Goal: Transaction & Acquisition: Purchase product/service

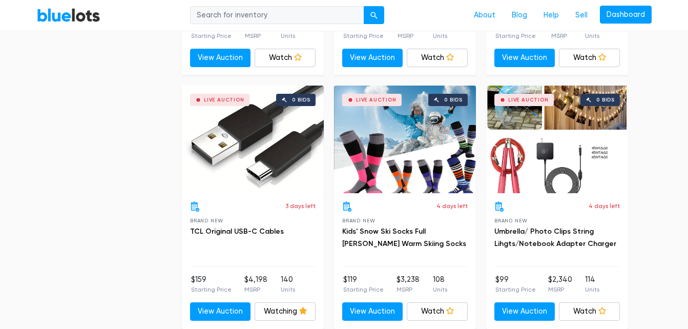
scroll to position [2065, 0]
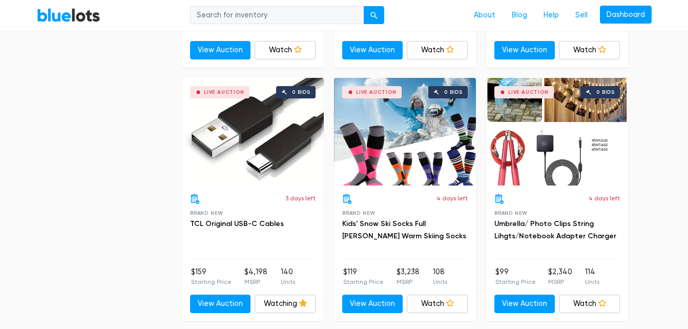
click at [558, 108] on div "Live Auction 0 bids" at bounding box center [557, 132] width 142 height 108
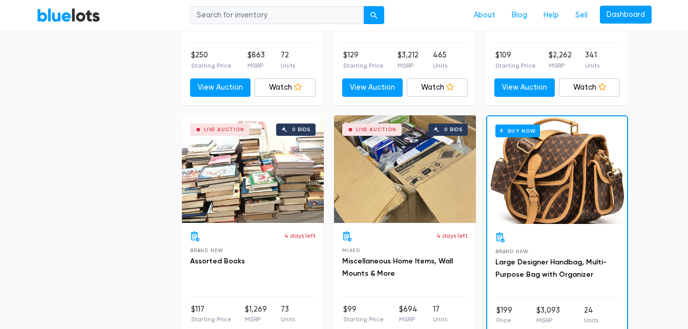
scroll to position [4140, 0]
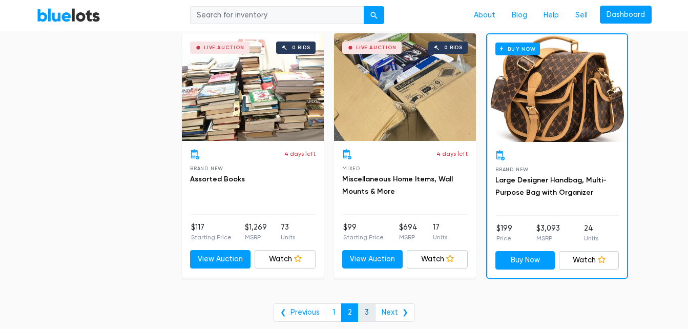
click at [365, 309] on link "3" at bounding box center [366, 312] width 17 height 18
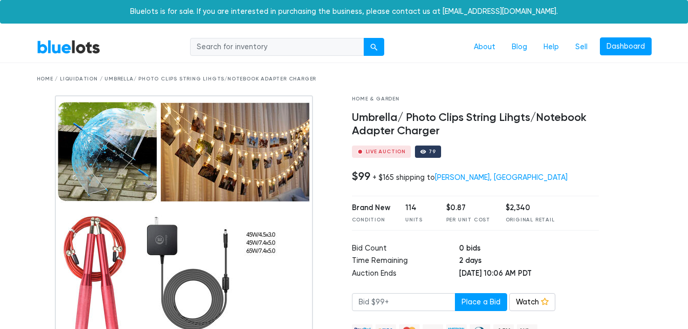
click at [120, 139] on img at bounding box center [184, 218] width 258 height 247
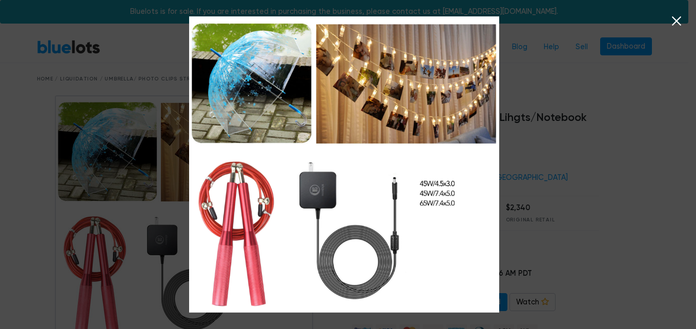
click at [676, 18] on icon at bounding box center [676, 20] width 15 height 15
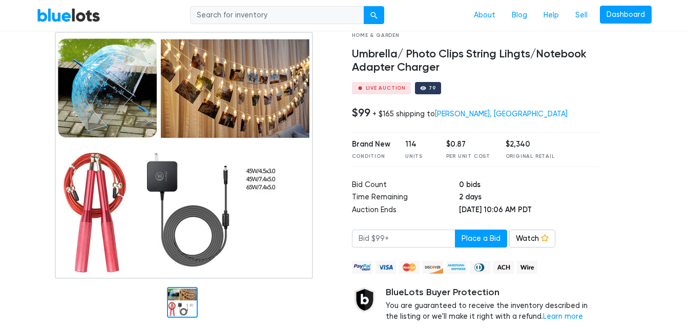
scroll to position [49, 0]
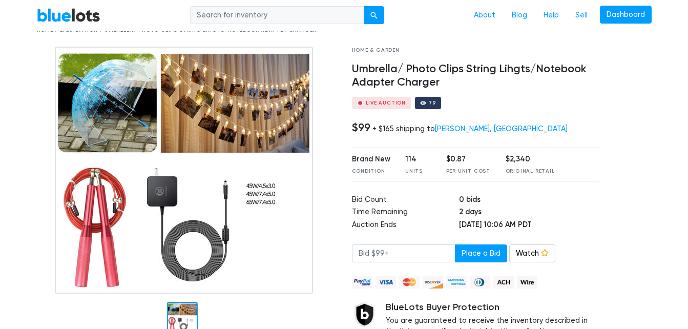
click at [105, 113] on img at bounding box center [184, 170] width 258 height 247
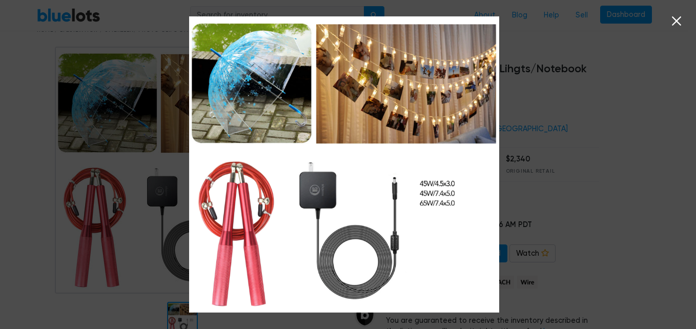
click at [673, 23] on icon at bounding box center [676, 20] width 15 height 15
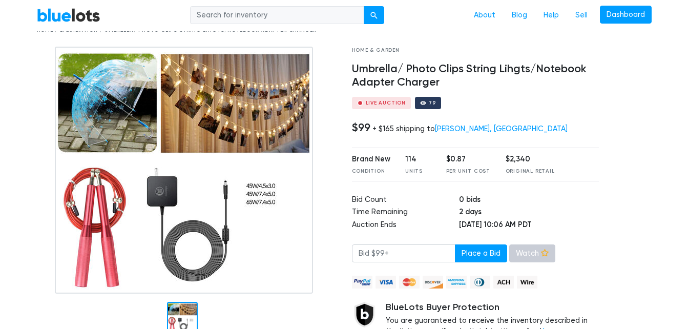
click at [528, 258] on link "Watch" at bounding box center [532, 253] width 46 height 18
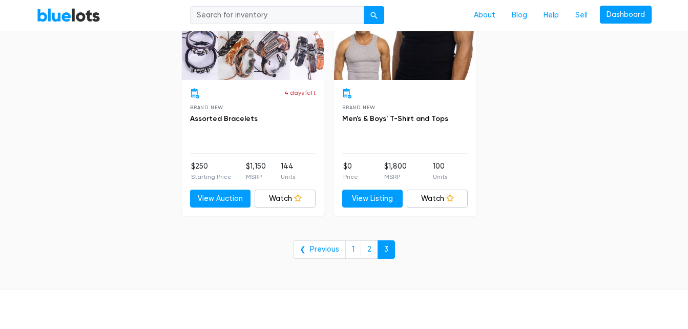
scroll to position [1663, 0]
